Goal: Information Seeking & Learning: Learn about a topic

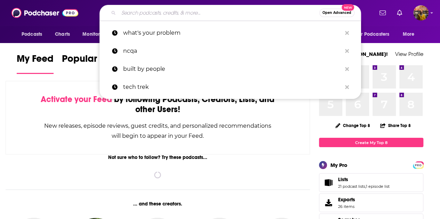
click at [235, 11] on input "Search podcasts, credits, & more..." at bounding box center [219, 12] width 201 height 11
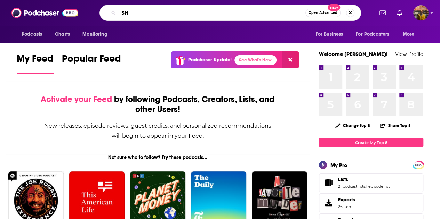
type input "S"
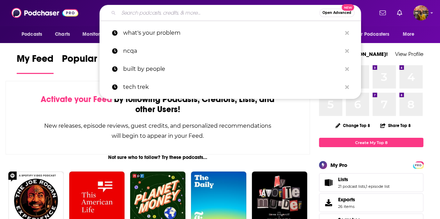
paste input "The ACO Show"
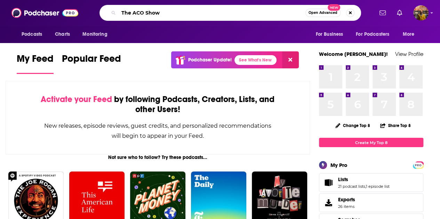
type input "The ACO Show"
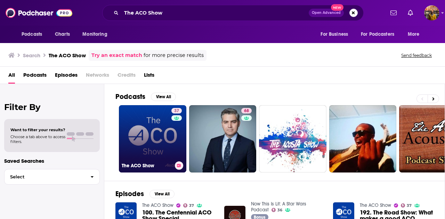
click at [151, 139] on link "37 The ACO Show" at bounding box center [152, 138] width 67 height 67
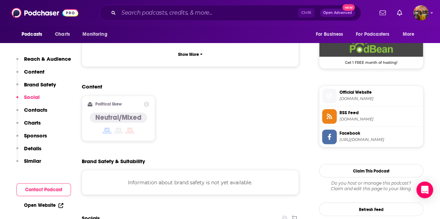
scroll to position [502, 0]
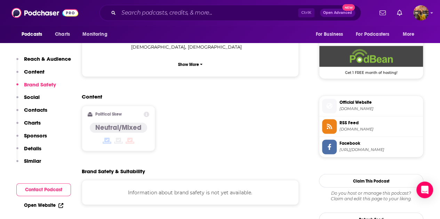
click at [263, 105] on div "Content Political Skew Neutral/Mixed" at bounding box center [190, 124] width 217 height 63
